Goal: Task Accomplishment & Management: Use online tool/utility

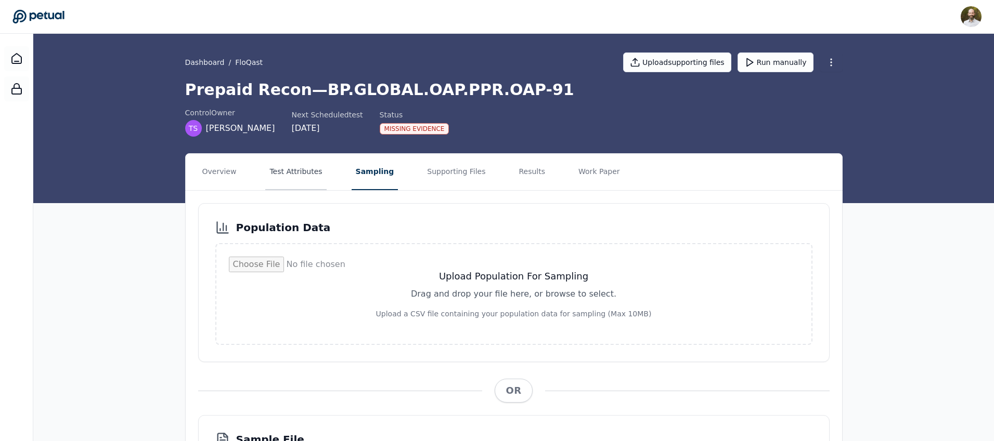
scroll to position [114, 0]
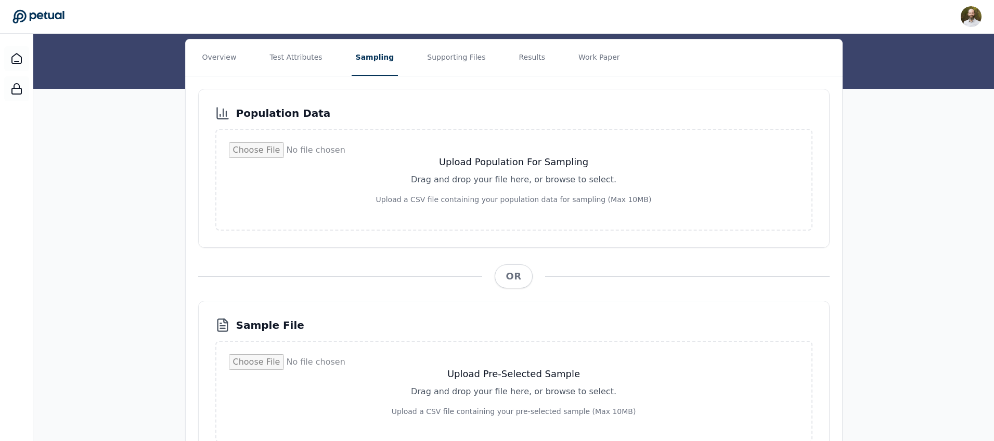
click at [55, 18] on icon at bounding box center [38, 16] width 52 height 15
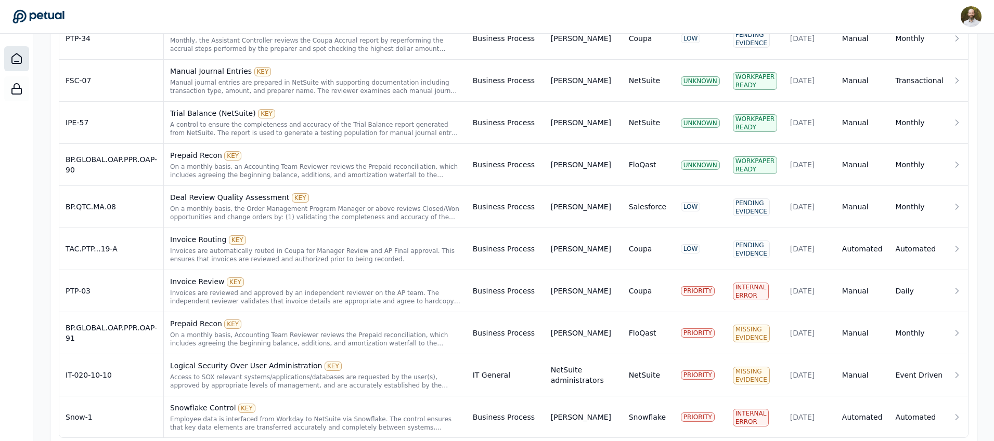
scroll to position [563, 0]
click at [313, 337] on div "On a monthly basis, Accounting Team Reviewer reviews the Prepaid reconciliation…" at bounding box center [315, 339] width 290 height 17
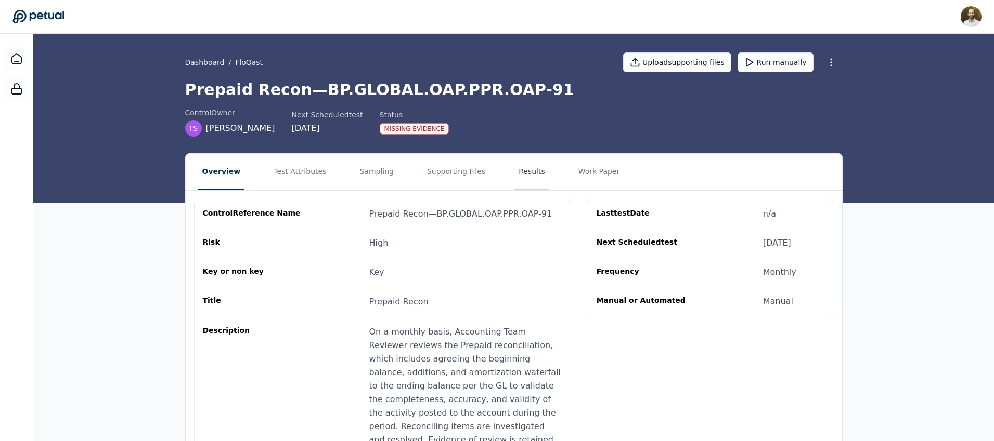
click at [524, 174] on button "Results" at bounding box center [531, 172] width 35 height 36
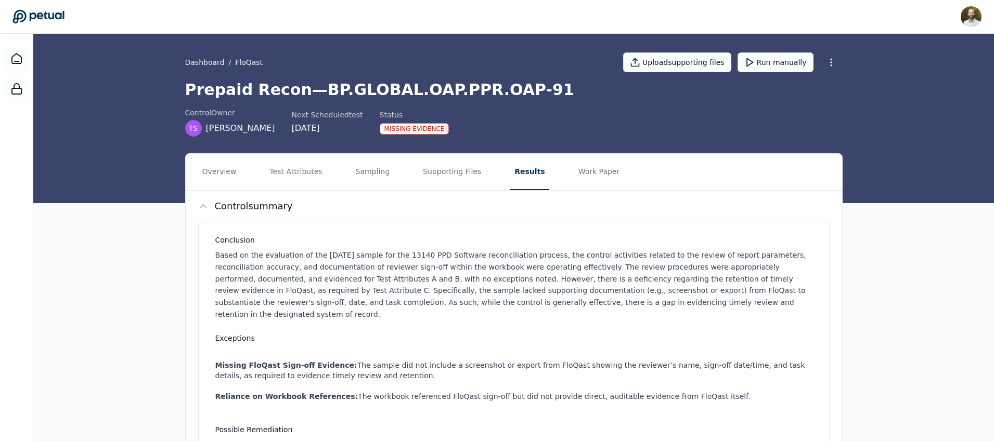
click at [240, 167] on nav "Overview Test Attributes Sampling Supporting Files Results Work Paper" at bounding box center [514, 172] width 656 height 36
click at [224, 172] on button "Overview" at bounding box center [219, 172] width 43 height 36
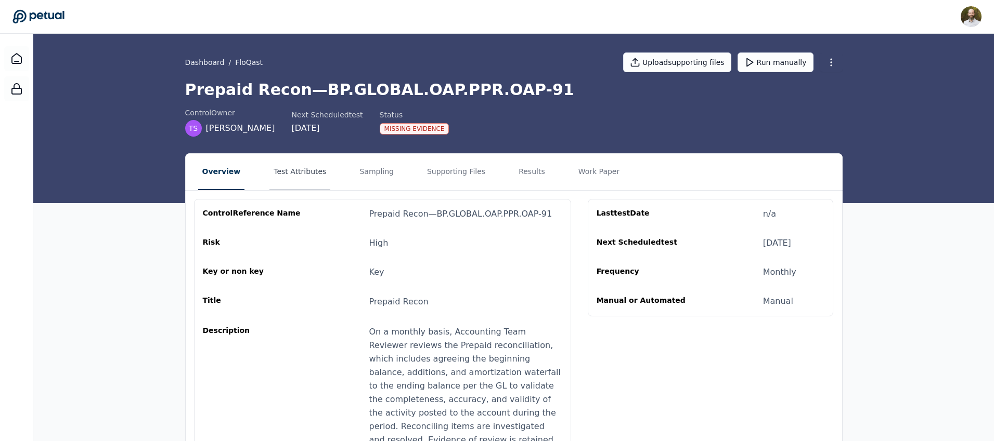
click at [298, 174] on button "Test Attributes" at bounding box center [299, 172] width 61 height 36
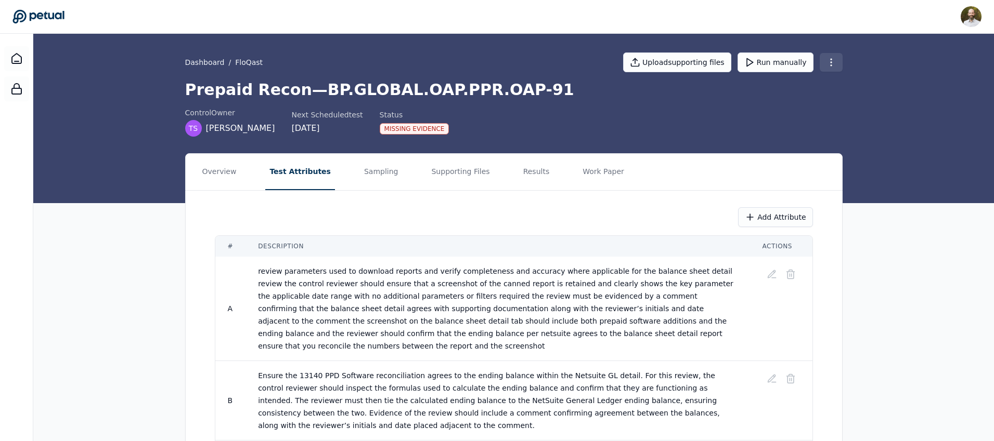
click at [833, 62] on html "[PERSON_NAME] [PERSON_NAME][EMAIL_ADDRESS][PERSON_NAME] Sign out Dashboard / Fl…" at bounding box center [497, 263] width 994 height 527
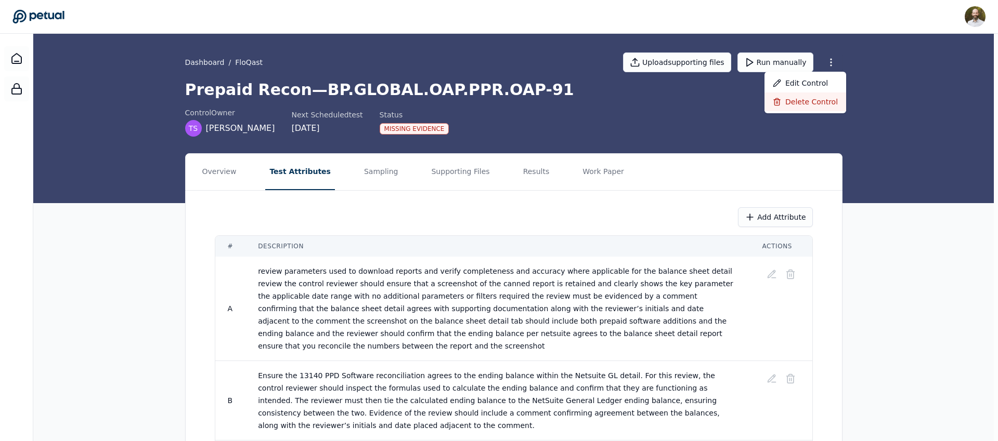
click at [793, 103] on div "Delete control" at bounding box center [805, 102] width 82 height 19
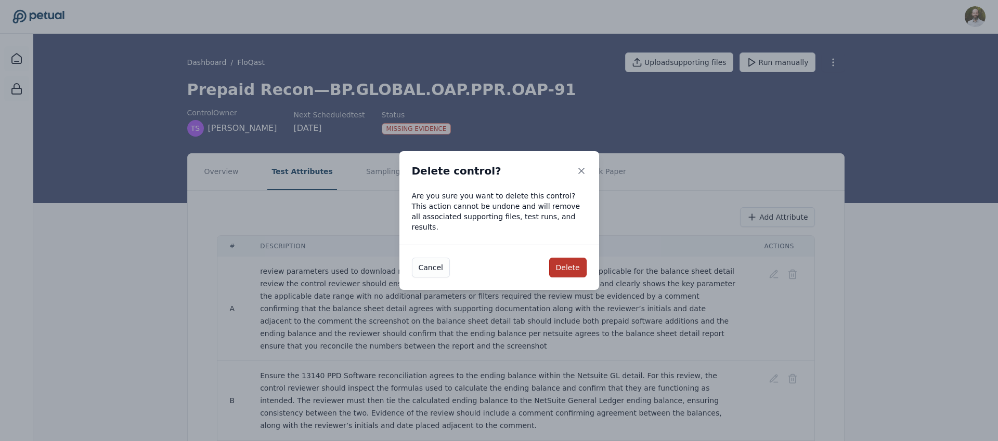
click at [575, 258] on button "Delete" at bounding box center [567, 268] width 37 height 20
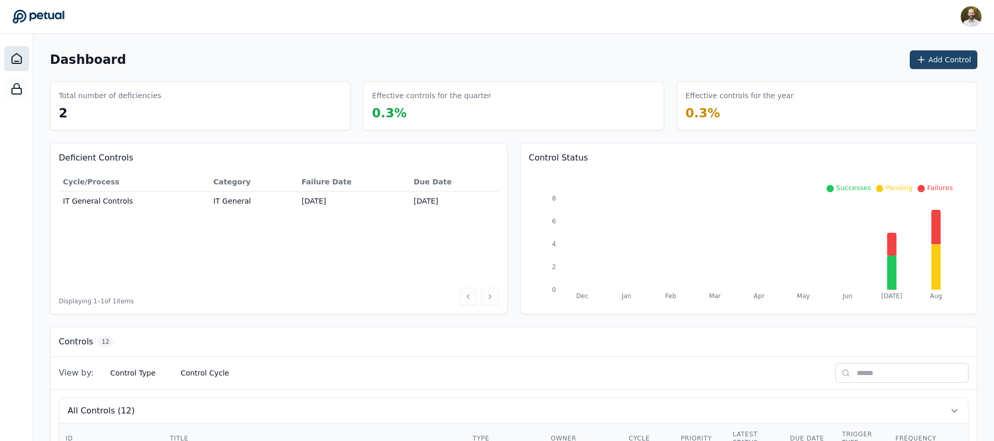
click at [943, 62] on button "Add Control" at bounding box center [943, 59] width 68 height 19
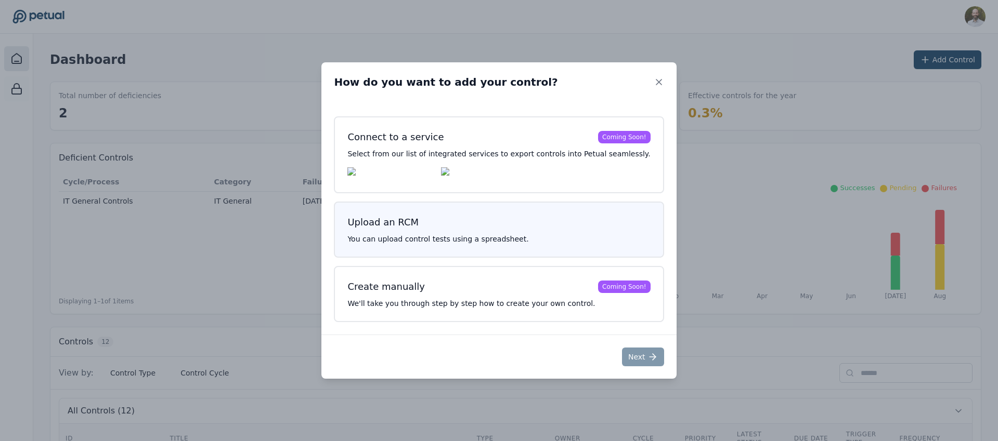
click at [484, 228] on h3 "Upload an RCM" at bounding box center [498, 222] width 303 height 15
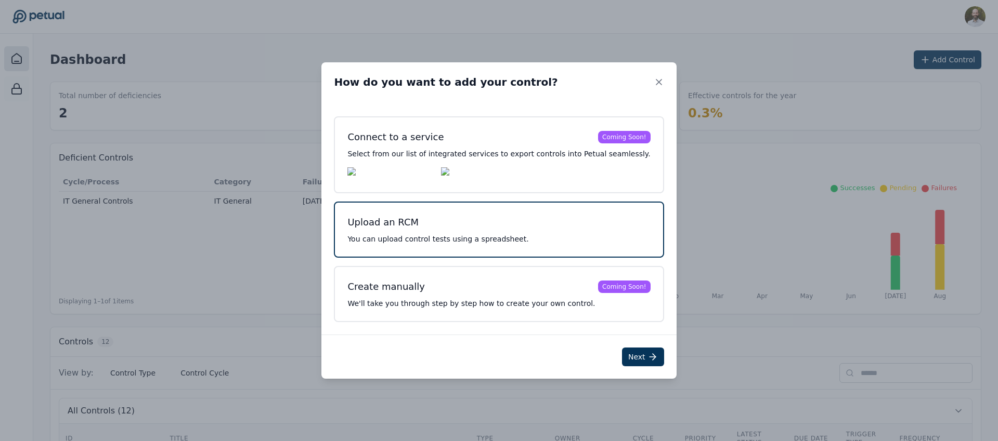
click at [515, 233] on div "Upload an RCM You can upload control tests using a spreadsheet." at bounding box center [499, 230] width 330 height 56
click at [633, 354] on button "Next" at bounding box center [643, 357] width 42 height 19
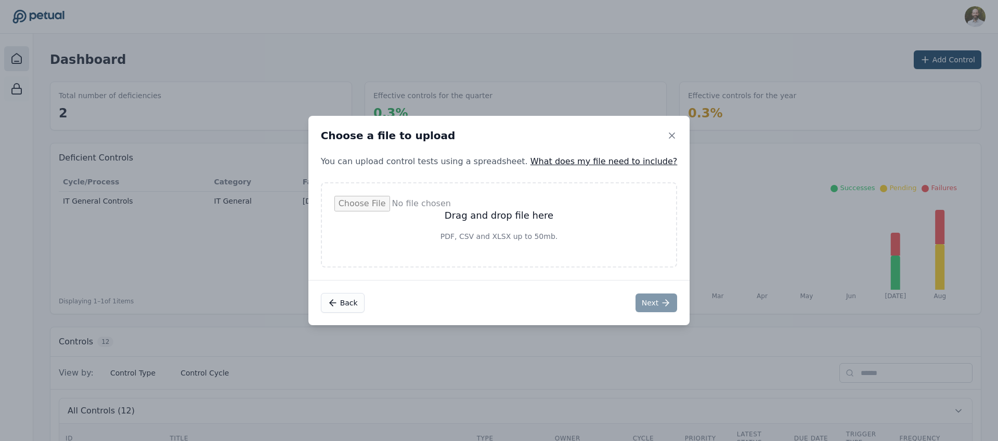
click at [502, 206] on input "file" at bounding box center [499, 225] width 330 height 58
type input "**********"
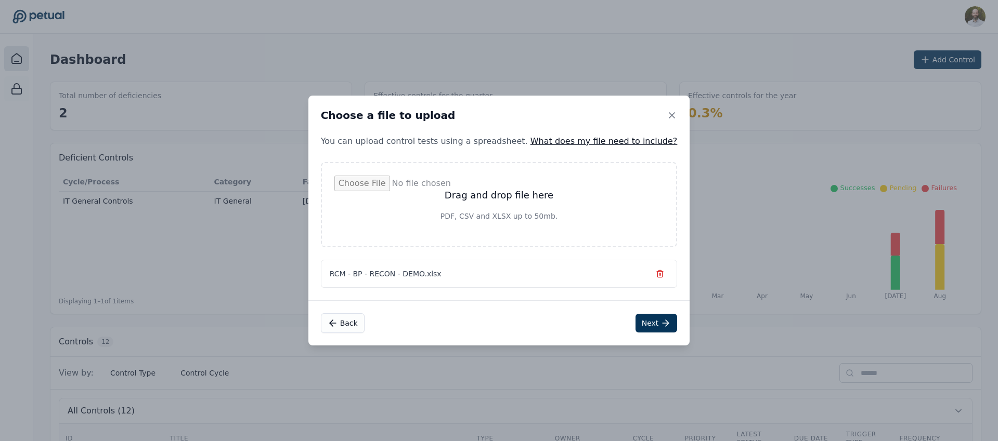
click at [506, 196] on input "file" at bounding box center [499, 205] width 330 height 58
click at [640, 325] on button "Next" at bounding box center [656, 323] width 42 height 19
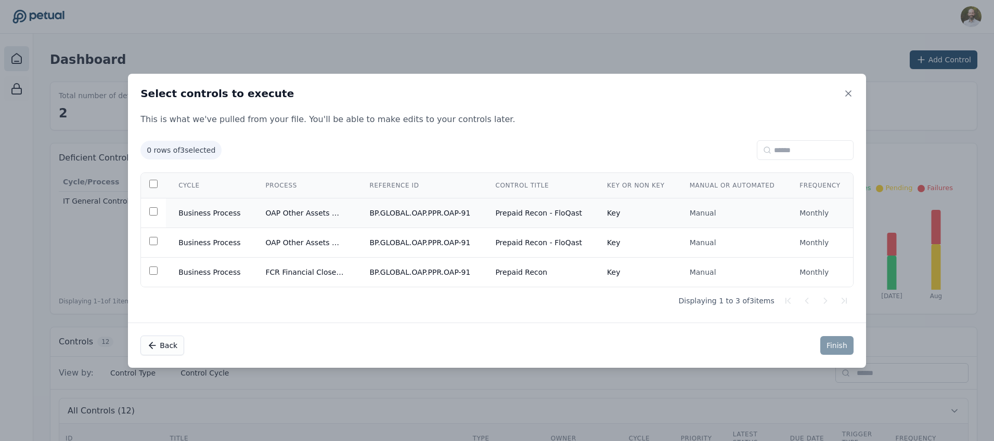
click at [461, 214] on td "BP.GLOBAL.OAP.PPR.OAP-91" at bounding box center [420, 213] width 126 height 30
click at [842, 347] on button "Finish" at bounding box center [836, 345] width 33 height 19
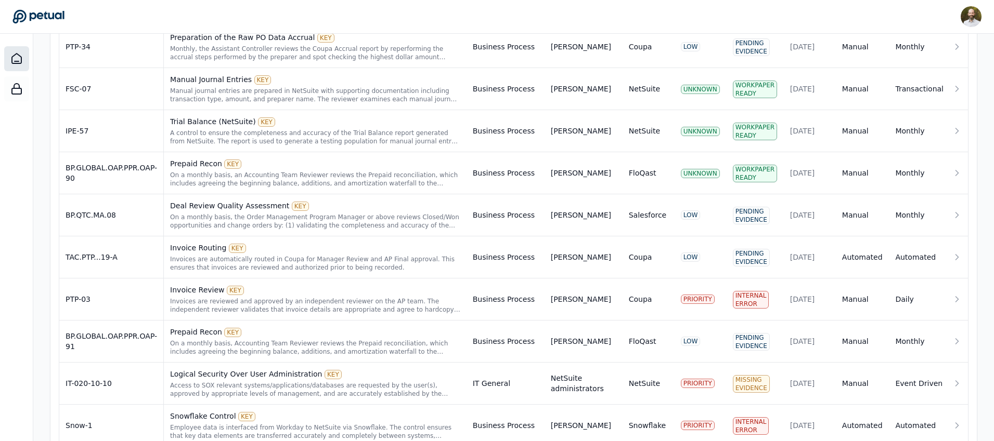
scroll to position [555, 0]
click at [385, 346] on div "On a monthly basis, Accounting Team Reviewer reviews the Prepaid reconciliation…" at bounding box center [315, 347] width 290 height 17
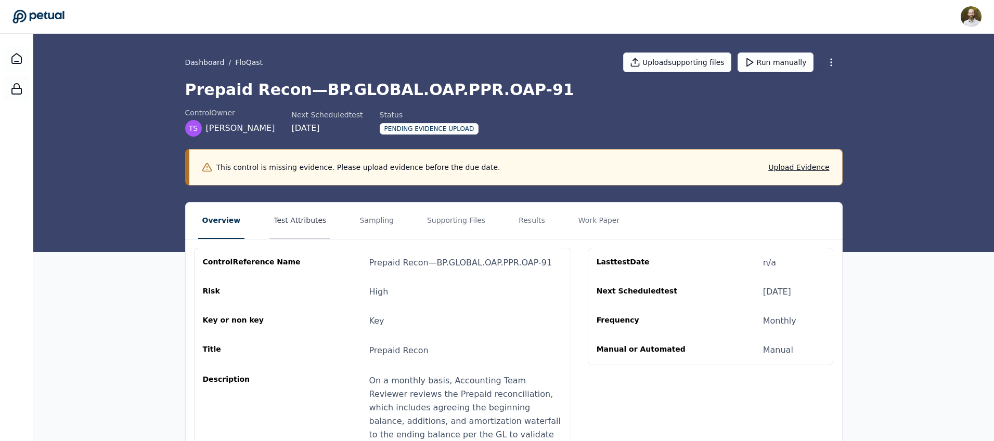
click at [303, 214] on button "Test Attributes" at bounding box center [299, 221] width 61 height 36
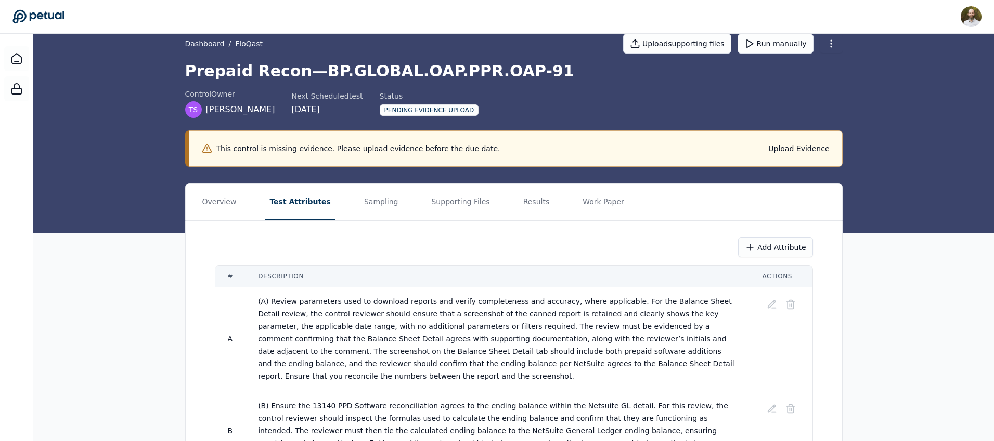
scroll to position [3, 0]
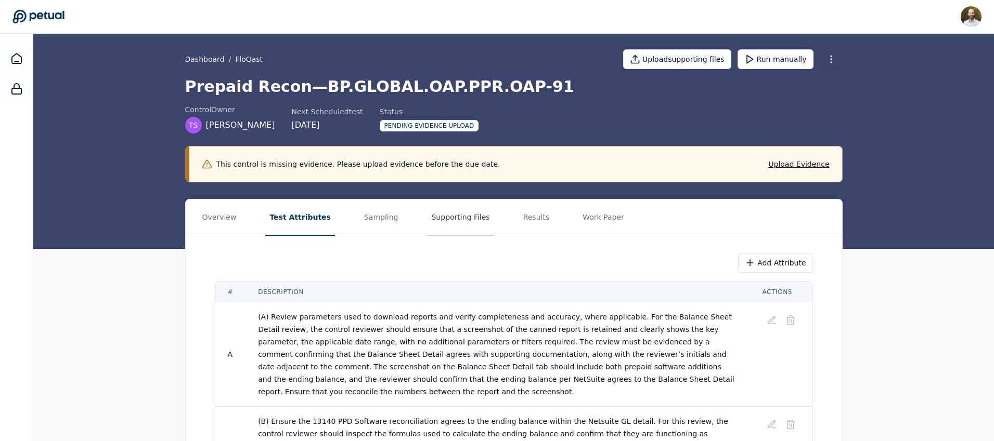
click at [431, 219] on button "Supporting Files" at bounding box center [460, 218] width 67 height 36
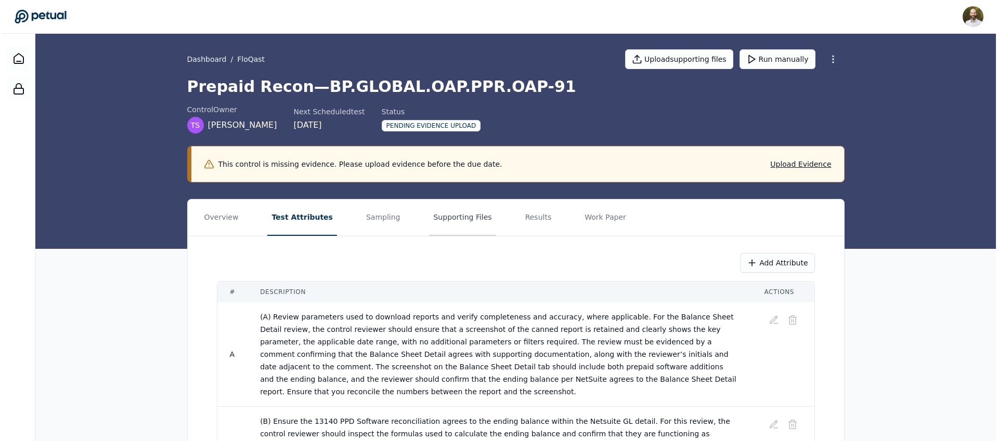
scroll to position [0, 0]
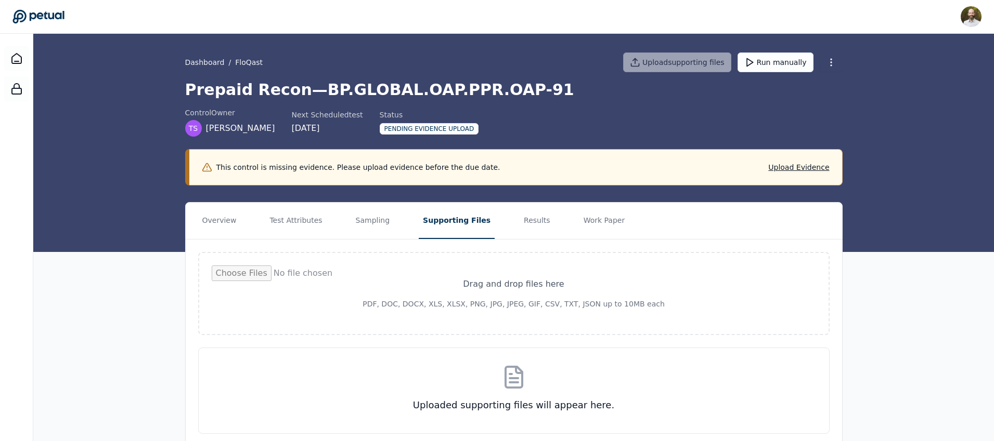
click at [492, 304] on input "file" at bounding box center [514, 294] width 604 height 56
type input "**********"
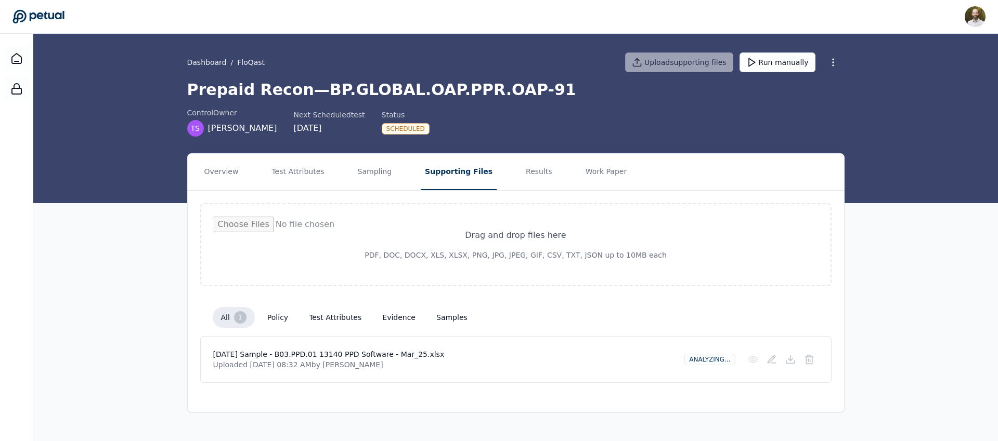
click at [530, 256] on input "file" at bounding box center [516, 245] width 604 height 56
click at [792, 62] on button "Run manually" at bounding box center [777, 63] width 76 height 20
